Goal: Information Seeking & Learning: Learn about a topic

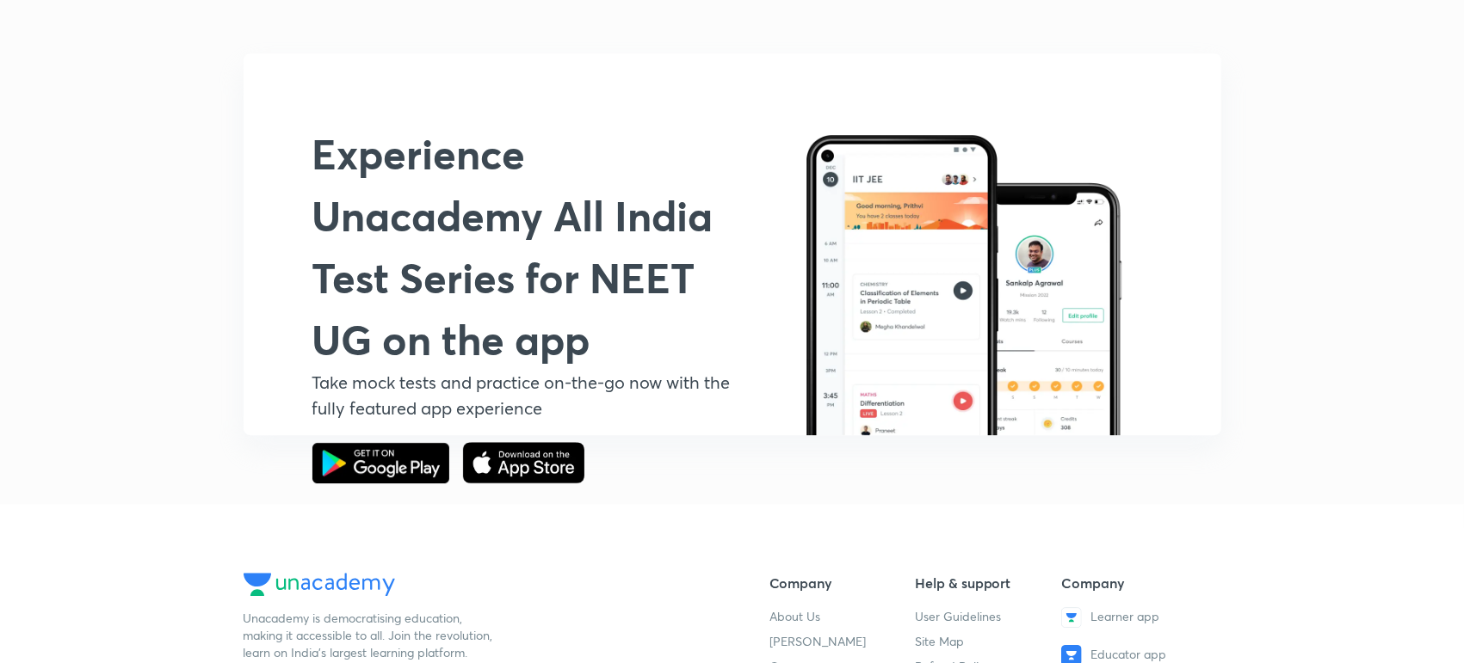
scroll to position [3883, 0]
